Goal: Task Accomplishment & Management: Use online tool/utility

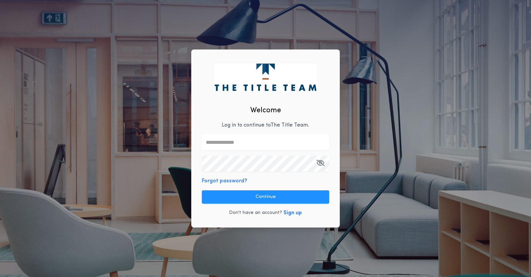
click at [234, 145] on input "text" at bounding box center [265, 142] width 127 height 16
type input "**********"
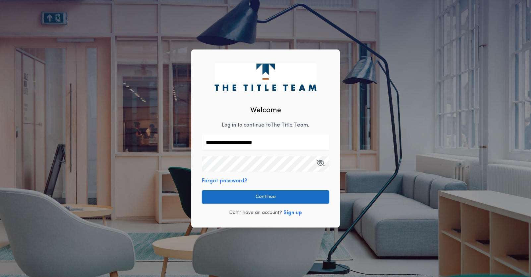
click at [287, 194] on button "Continue" at bounding box center [265, 196] width 127 height 13
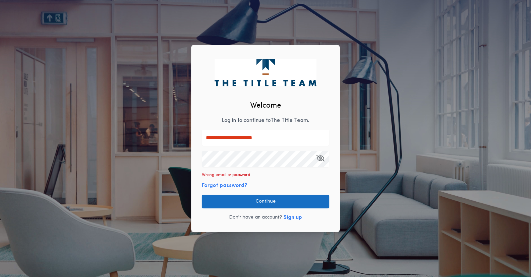
click at [244, 200] on button "Continue" at bounding box center [265, 201] width 127 height 13
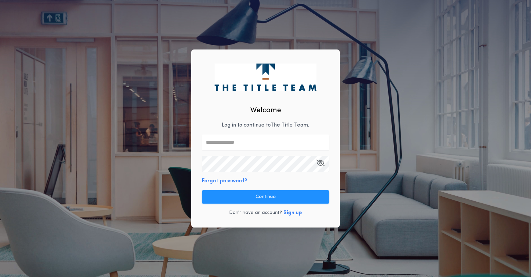
click at [231, 139] on input "text" at bounding box center [265, 142] width 127 height 16
type input "*"
type input "**********"
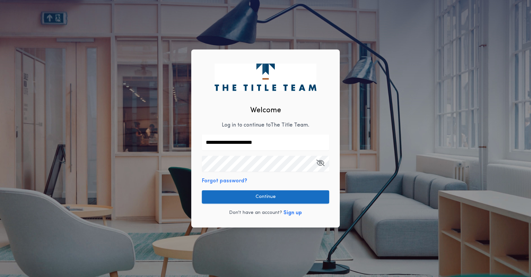
click at [259, 195] on button "Continue" at bounding box center [265, 196] width 127 height 13
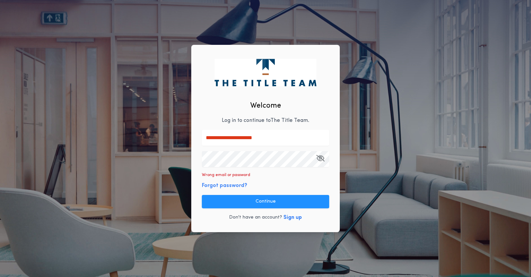
click at [318, 158] on icon "button" at bounding box center [320, 158] width 8 height 0
click at [219, 185] on button "Forgot password?" at bounding box center [224, 185] width 45 height 8
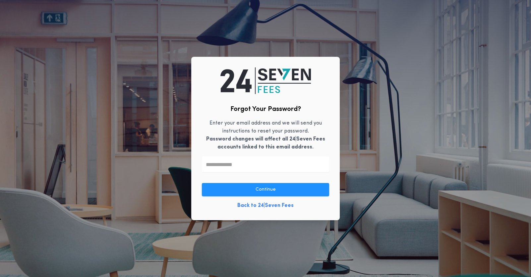
click at [228, 163] on input "text" at bounding box center [265, 164] width 127 height 16
type input "*"
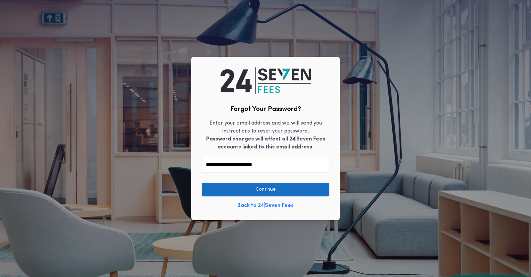
type input "**********"
click at [284, 184] on button "Continue" at bounding box center [265, 189] width 127 height 13
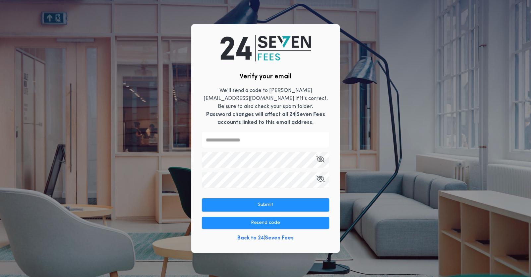
click at [278, 139] on input "text" at bounding box center [265, 140] width 127 height 16
click at [232, 132] on input "text" at bounding box center [265, 140] width 127 height 16
click at [221, 133] on input "text" at bounding box center [265, 140] width 127 height 16
type input "******"
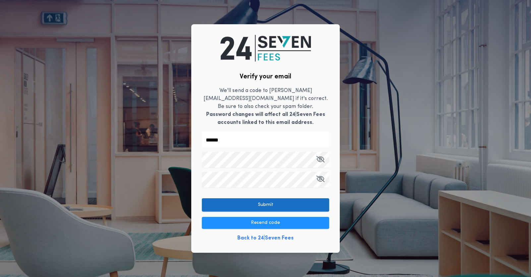
click at [290, 199] on button "Submit" at bounding box center [265, 204] width 127 height 13
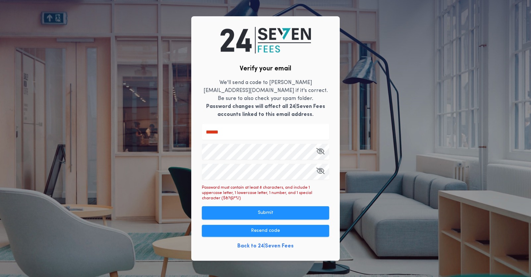
click at [168, 152] on div "Verify your email We'll send a code to joannh@thetitleteam.com if it's correct.…" at bounding box center [265, 138] width 531 height 277
drag, startPoint x: 225, startPoint y: 130, endPoint x: 192, endPoint y: 130, distance: 32.5
click at [192, 130] on div "Verify your email We'll send a code to joannh@thetitleteam.com if it's correct.…" at bounding box center [265, 138] width 149 height 244
click at [191, 171] on div "Verify your email We'll send a code to joannh@thetitleteam.com if it's correct.…" at bounding box center [265, 138] width 149 height 244
click at [232, 132] on input "text" at bounding box center [265, 132] width 127 height 16
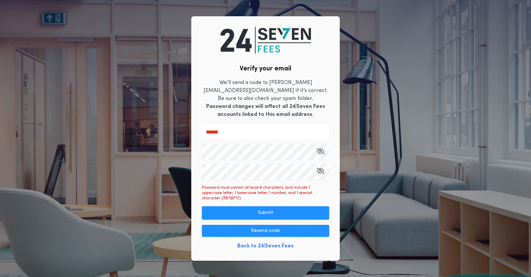
type input "******"
click at [323, 154] on button "button" at bounding box center [320, 152] width 8 height 16
click at [321, 151] on icon "button" at bounding box center [321, 151] width 8 height 0
click at [0, 276] on com-1password-button at bounding box center [0, 277] width 0 height 0
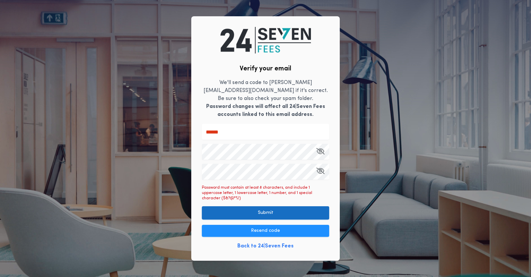
click at [278, 206] on button "Submit" at bounding box center [265, 212] width 127 height 13
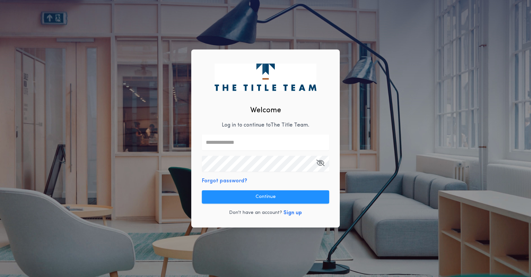
click at [214, 143] on input "text" at bounding box center [265, 142] width 127 height 16
click at [0, 276] on com-1password-button at bounding box center [0, 277] width 0 height 0
click at [228, 143] on input "text" at bounding box center [265, 142] width 127 height 16
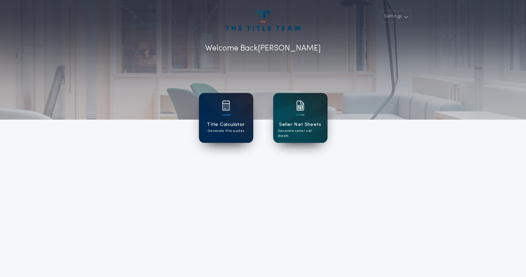
click at [234, 116] on div "Title Calculator Generate title quotes" at bounding box center [226, 118] width 54 height 50
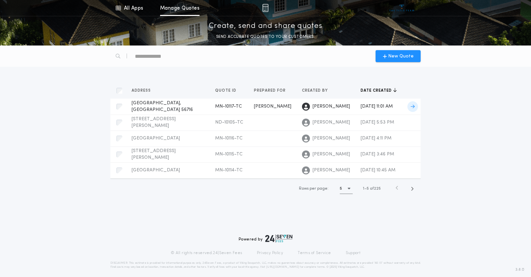
click at [412, 105] on icon at bounding box center [413, 106] width 4 height 5
